Goal: Transaction & Acquisition: Subscribe to service/newsletter

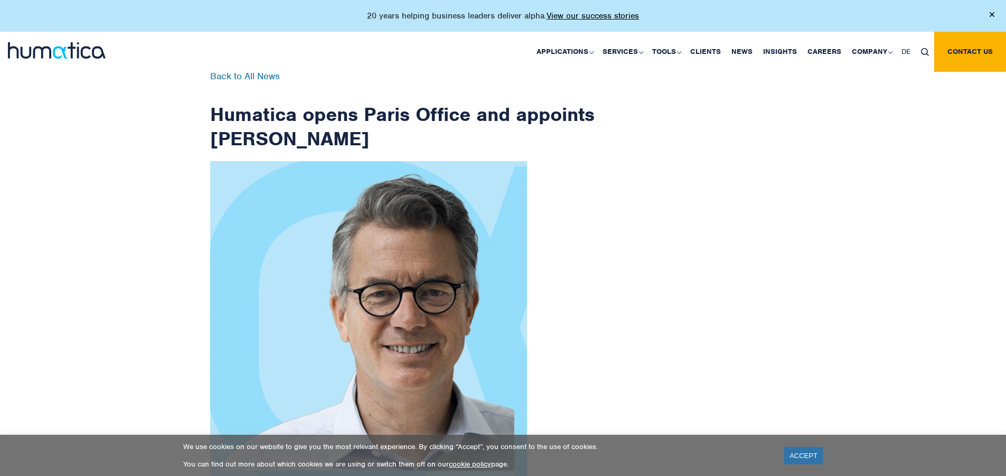
scroll to position [1685, 0]
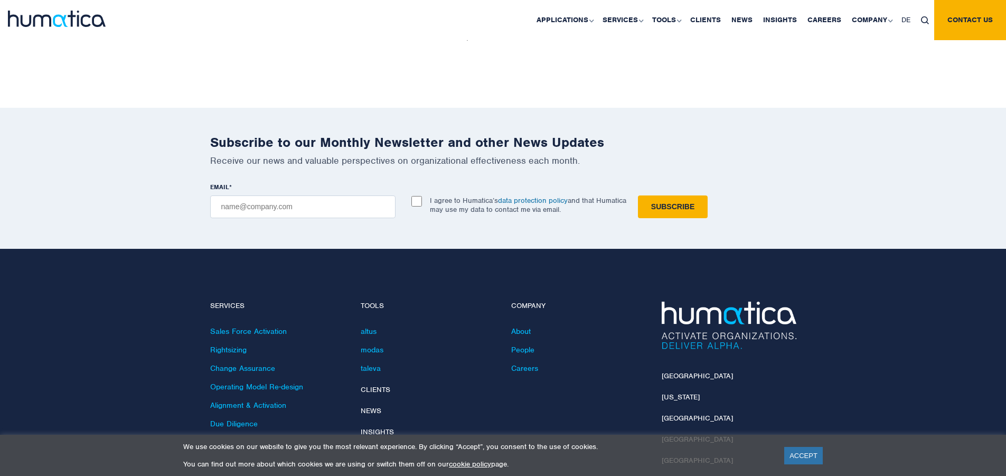
checkbox input "true"
type input "[EMAIL_ADDRESS][DOMAIN_NAME]"
click at [638, 195] on input "Subscribe" at bounding box center [673, 206] width 70 height 23
